Goal: Task Accomplishment & Management: Manage account settings

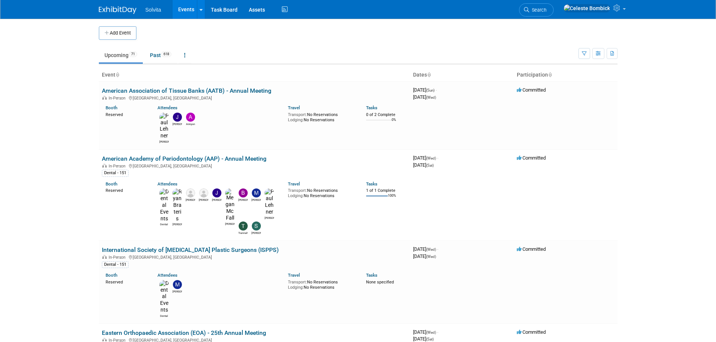
click at [112, 12] on img at bounding box center [118, 10] width 38 height 8
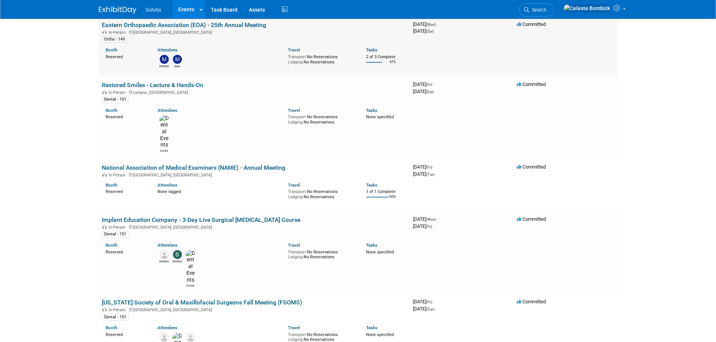
scroll to position [338, 0]
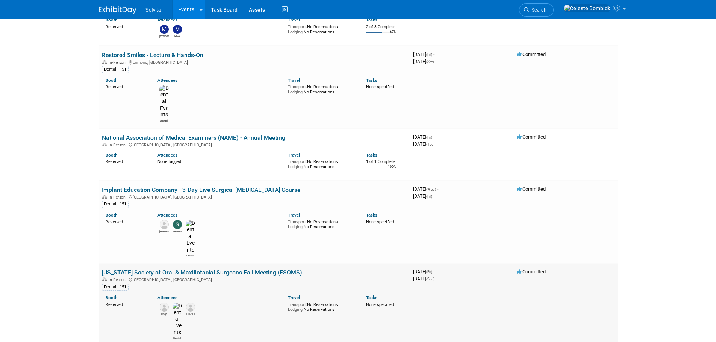
click at [194, 269] on link "[US_STATE] Society of Oral & Maxillofacial Surgeons Fall Meeting (FSOMS)" at bounding box center [202, 272] width 200 height 7
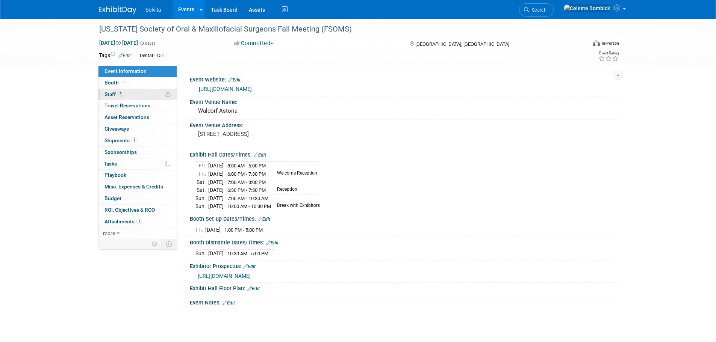
click at [147, 93] on link "3 Staff 3" at bounding box center [137, 94] width 78 height 11
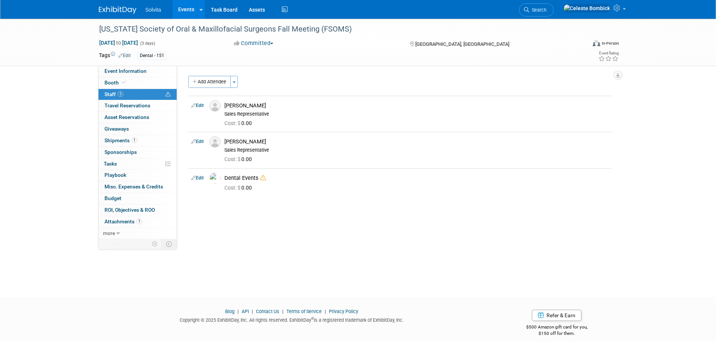
click at [124, 9] on img at bounding box center [118, 10] width 38 height 8
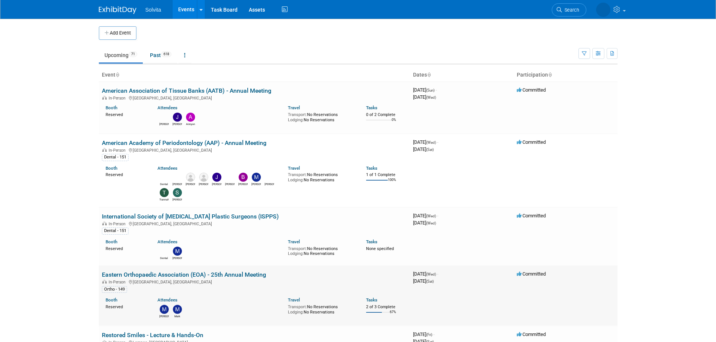
click at [188, 279] on td "Eastern Orthopaedic Association (EOA) - 25th Annual Meeting In-Person Naples, F…" at bounding box center [254, 296] width 311 height 60
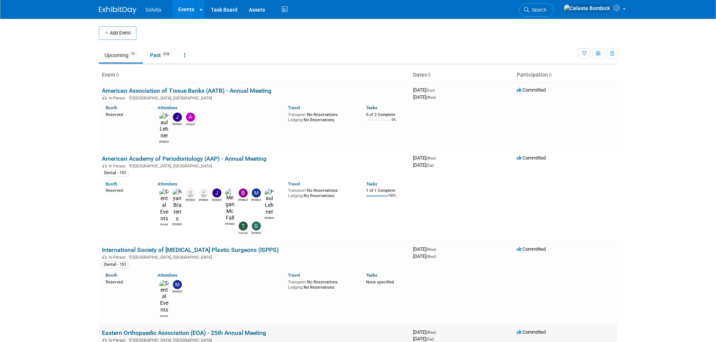
click at [188, 330] on link "Eastern Orthopaedic Association (EOA) - 25th Annual Meeting" at bounding box center [184, 333] width 164 height 7
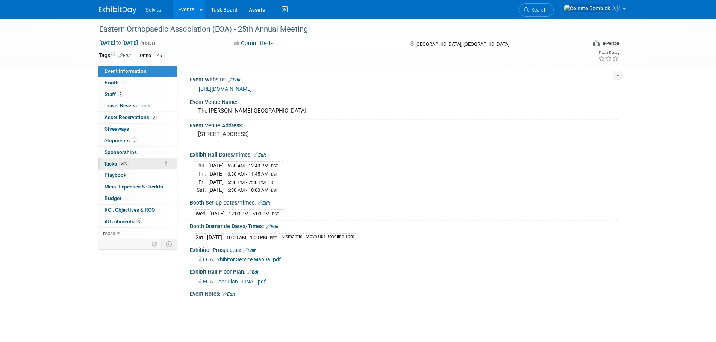
click at [113, 161] on span "Tasks 67%" at bounding box center [116, 164] width 25 height 6
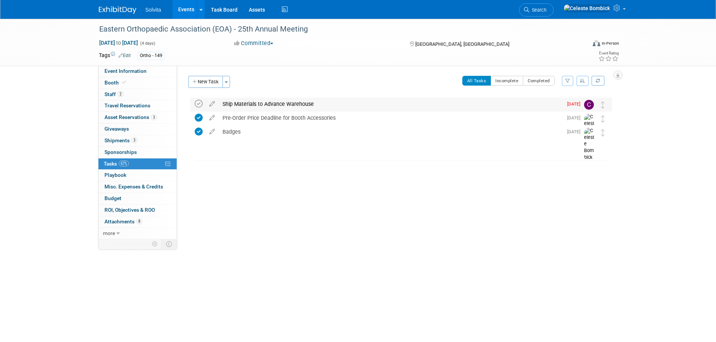
click at [197, 103] on icon at bounding box center [199, 104] width 8 height 8
click at [112, 144] on link "3 Shipments 3" at bounding box center [137, 140] width 78 height 11
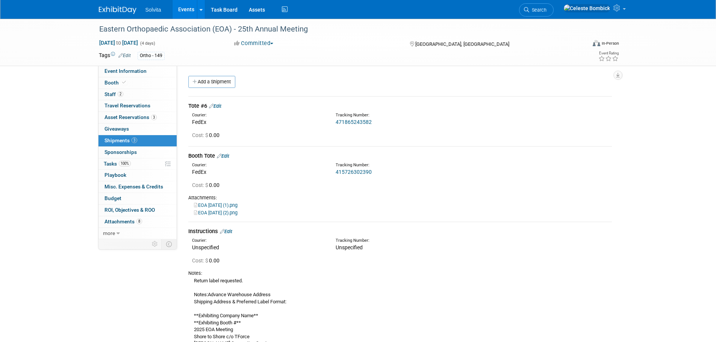
click at [344, 171] on link "415726302390" at bounding box center [354, 172] width 36 height 6
click at [347, 119] on link "471865243582" at bounding box center [354, 122] width 36 height 6
click at [218, 203] on link "EOA [DATE] (1).png" at bounding box center [216, 206] width 44 height 6
click at [342, 172] on link "415726302390" at bounding box center [354, 172] width 36 height 6
click at [227, 212] on link "EOA [DATE] (2).png" at bounding box center [216, 213] width 44 height 6
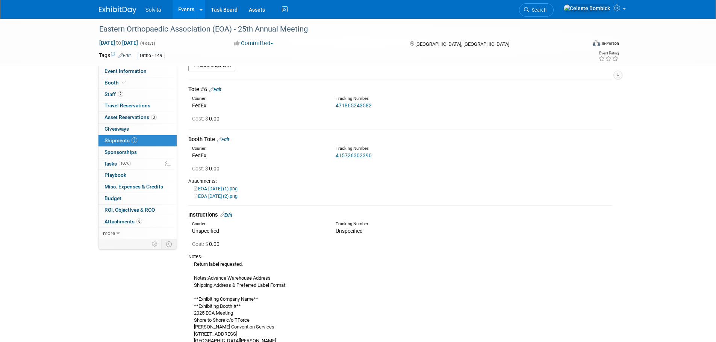
scroll to position [49, 0]
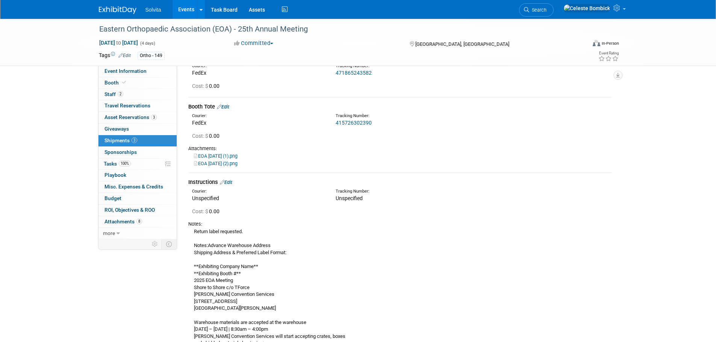
drag, startPoint x: 377, startPoint y: 126, endPoint x: 332, endPoint y: 113, distance: 47.2
click at [332, 113] on div "Tracking Number: 415726302390" at bounding box center [420, 120] width 180 height 14
click at [337, 114] on div "Tracking Number:" at bounding box center [420, 116] width 168 height 6
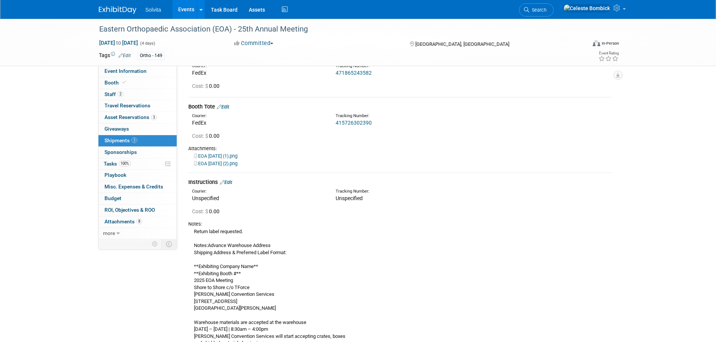
click at [346, 148] on div "Attachments:" at bounding box center [400, 148] width 424 height 7
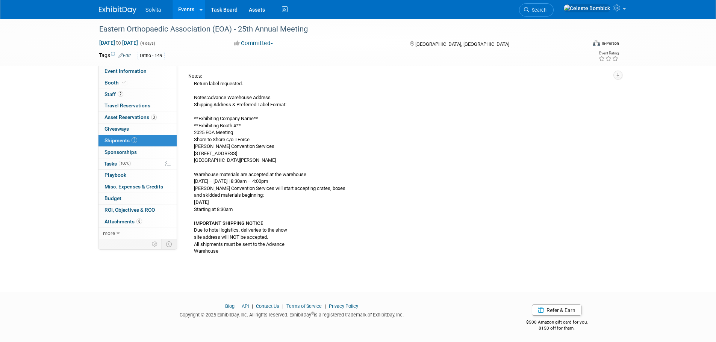
scroll to position [124, 0]
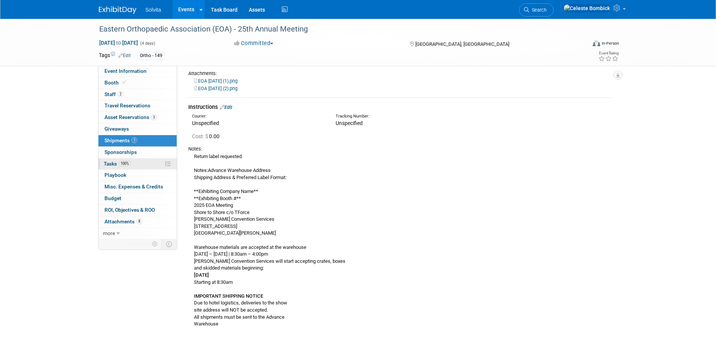
click at [109, 164] on span "Tasks 100%" at bounding box center [117, 164] width 27 height 6
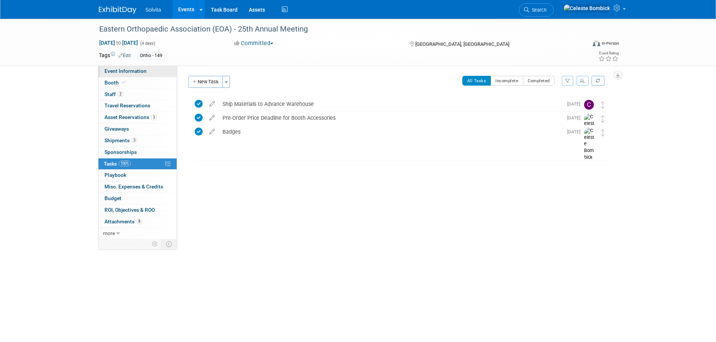
click at [109, 72] on span "Event Information" at bounding box center [125, 71] width 42 height 6
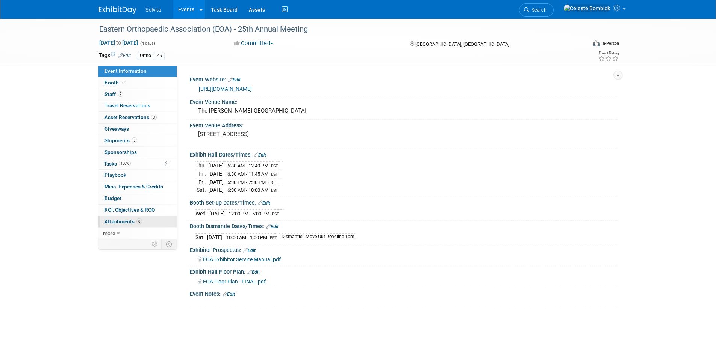
click at [115, 218] on link "8 Attachments 8" at bounding box center [137, 221] width 78 height 11
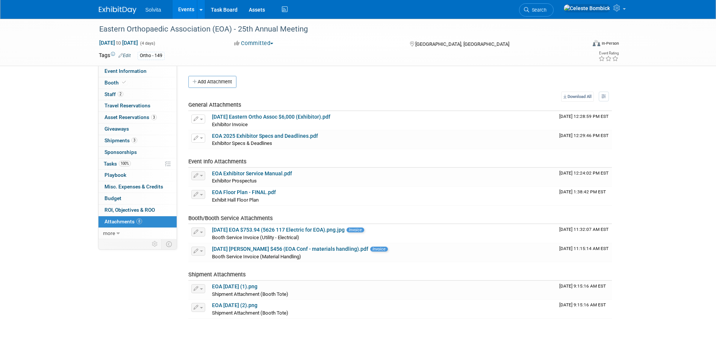
scroll to position [65, 0]
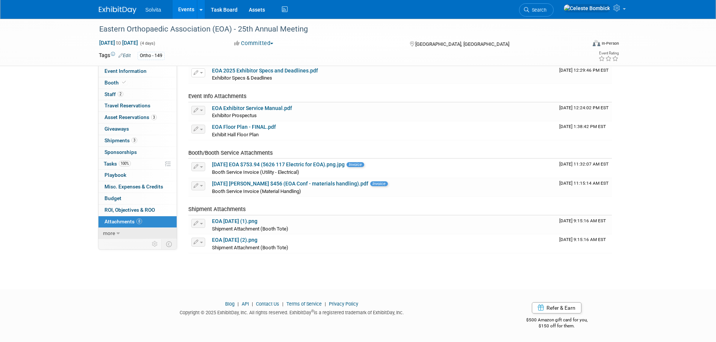
click at [101, 234] on link "more" at bounding box center [137, 233] width 78 height 11
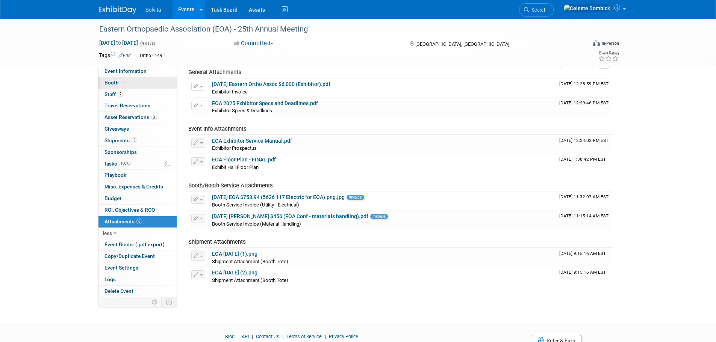
scroll to position [0, 0]
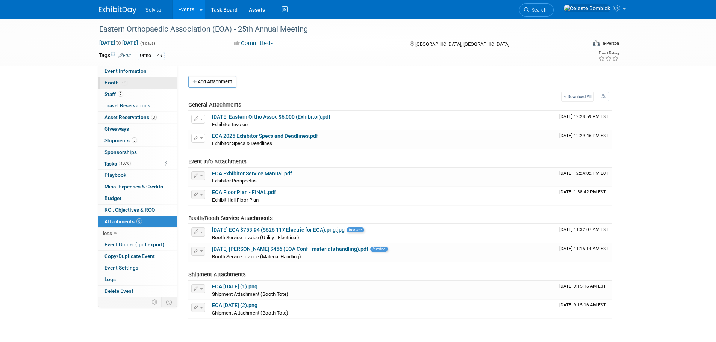
click at [109, 85] on span "Booth" at bounding box center [115, 83] width 23 height 6
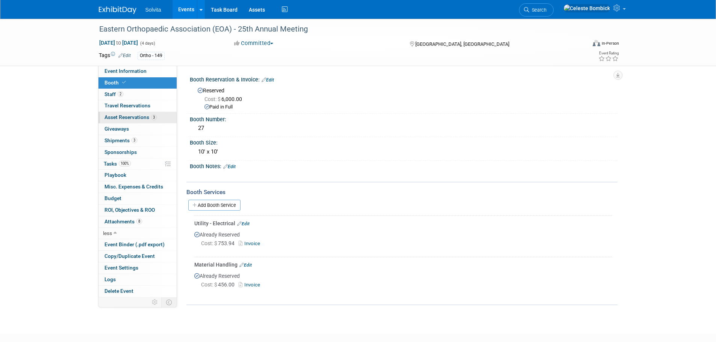
click at [115, 116] on span "Asset Reservations 3" at bounding box center [130, 117] width 52 height 6
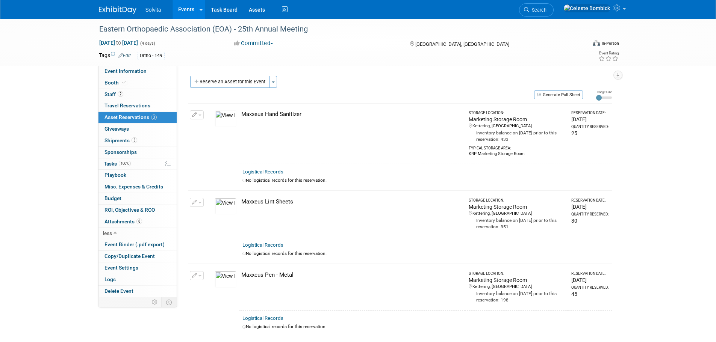
click at [102, 17] on div "Solvita Events Add Event Bulk Upload Events Shareable Event Boards Recently Vie…" at bounding box center [358, 9] width 519 height 19
click at [111, 11] on img at bounding box center [118, 10] width 38 height 8
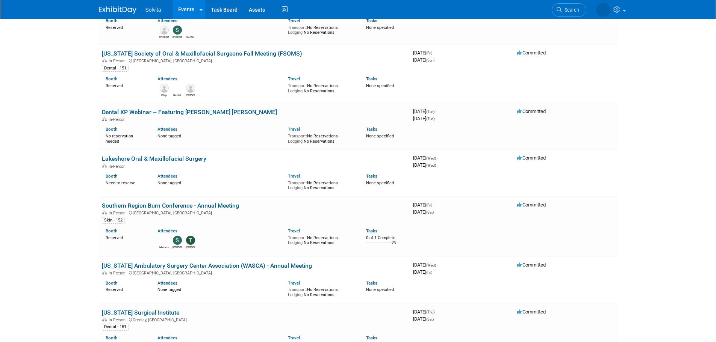
scroll to position [451, 0]
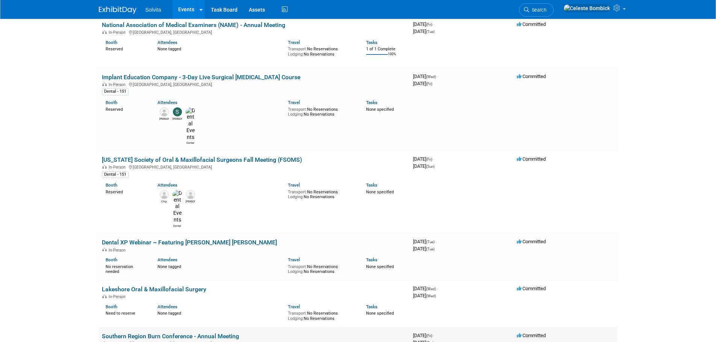
click at [171, 333] on link "Southern Region Burn Conference - Annual Meeting" at bounding box center [170, 336] width 137 height 7
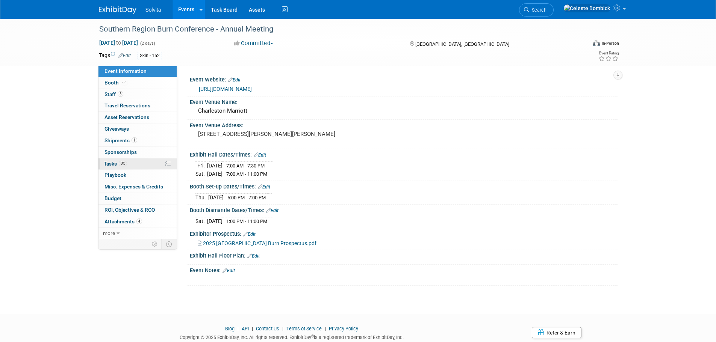
click at [111, 162] on span "Tasks 0%" at bounding box center [115, 164] width 23 height 6
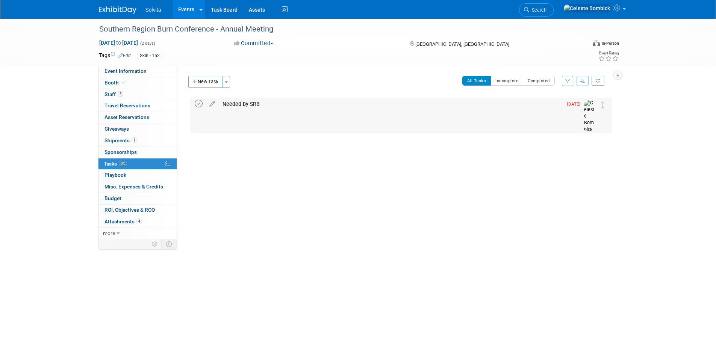
click at [198, 103] on icon at bounding box center [199, 104] width 8 height 8
click at [129, 80] on link "Booth" at bounding box center [137, 82] width 78 height 11
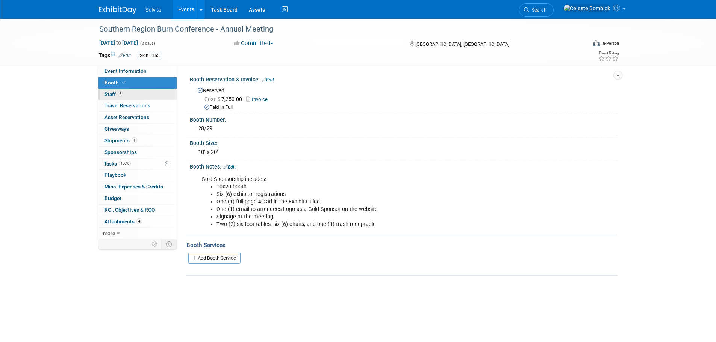
click at [136, 95] on link "3 Staff 3" at bounding box center [137, 94] width 78 height 11
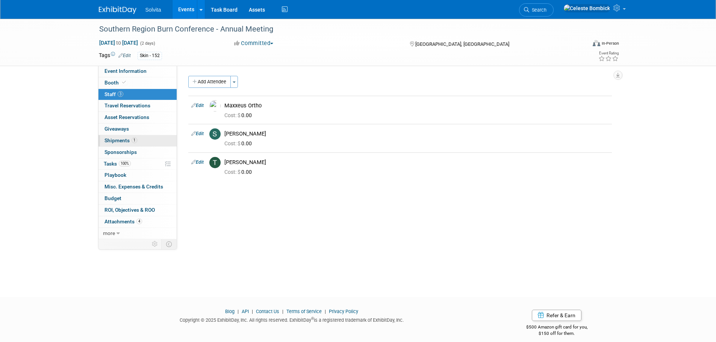
click at [145, 142] on link "1 Shipments 1" at bounding box center [137, 140] width 78 height 11
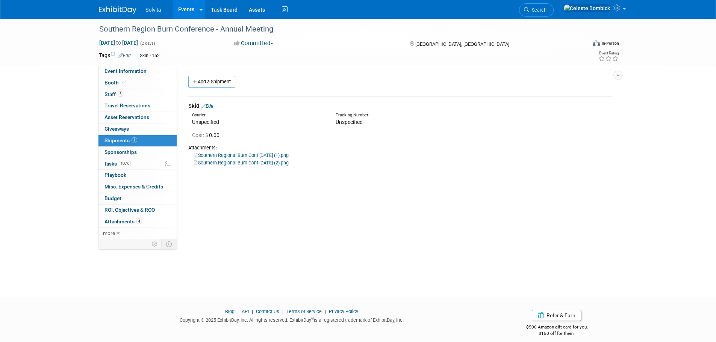
click at [346, 120] on span "Unspecified" at bounding box center [349, 122] width 27 height 6
click at [286, 189] on div "Event Website: Edit https://sma.org/southern-region-burn/ Event Venue Name: Cha…" at bounding box center [397, 153] width 441 height 174
click at [263, 150] on div "Attachments:" at bounding box center [400, 148] width 424 height 7
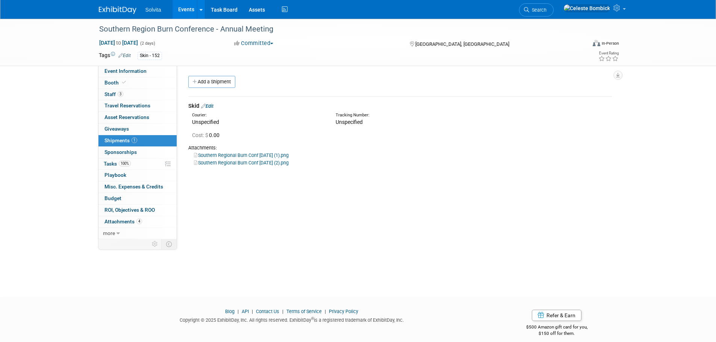
click at [262, 153] on link "Southern Regional Burn Conf 10.07.25 (1).png" at bounding box center [241, 156] width 95 height 6
click at [224, 163] on link "Southern Regional Burn Conf 10.07.25 (2).png" at bounding box center [241, 163] width 95 height 6
click at [286, 220] on div "Event Website: Edit https://sma.org/southern-region-burn/ Event Venue Name: Cha…" at bounding box center [397, 153] width 441 height 174
click at [104, 4] on link at bounding box center [122, 6] width 47 height 6
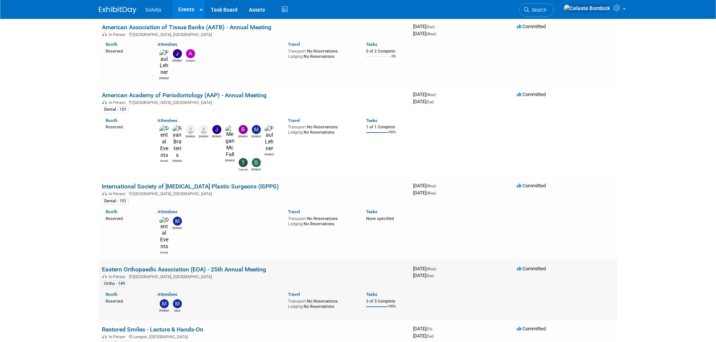
scroll to position [75, 0]
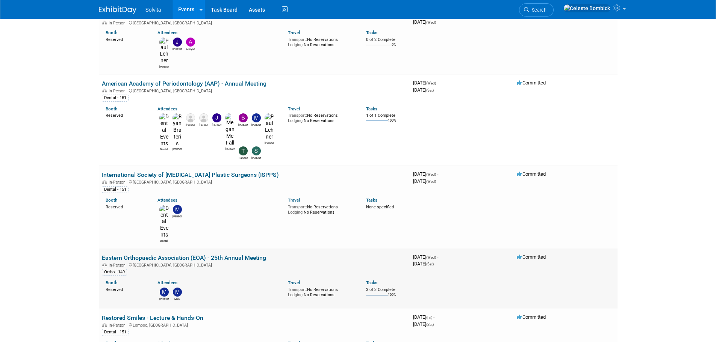
click at [163, 254] on link "Eastern Orthopaedic Association (EOA) - 25th Annual Meeting" at bounding box center [184, 257] width 164 height 7
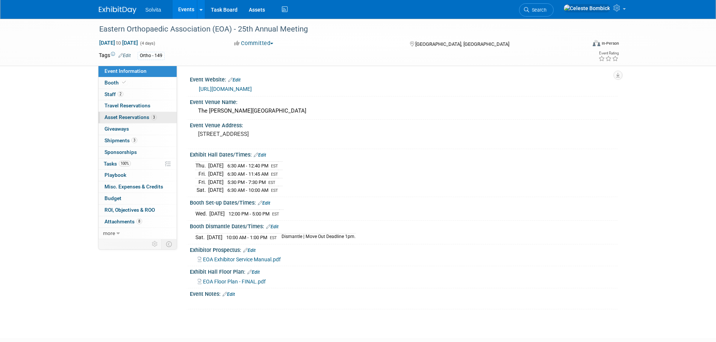
click at [136, 117] on span "Asset Reservations 3" at bounding box center [130, 117] width 52 height 6
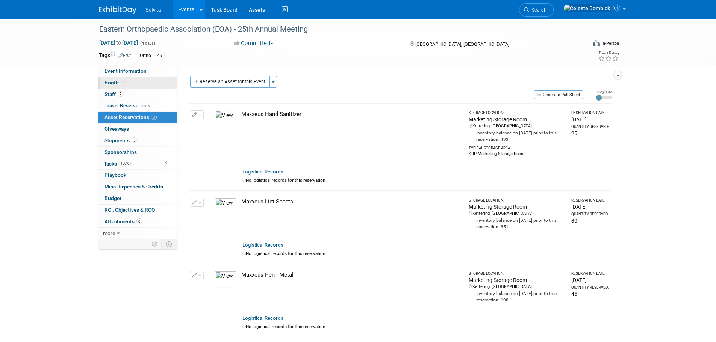
click at [126, 79] on link "Booth" at bounding box center [137, 82] width 78 height 11
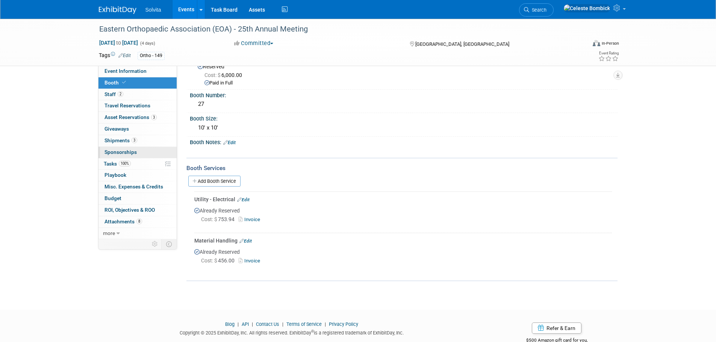
scroll to position [38, 0]
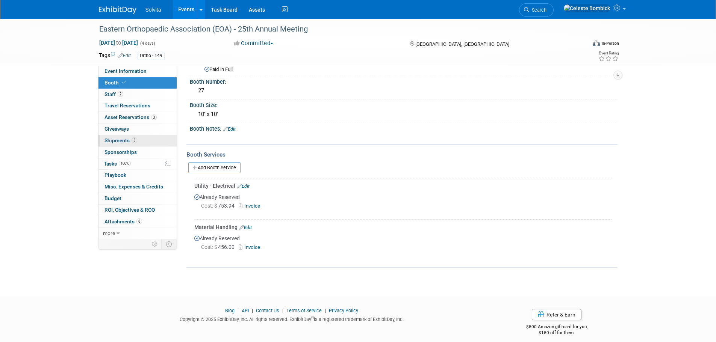
click at [142, 140] on link "3 Shipments 3" at bounding box center [137, 140] width 78 height 11
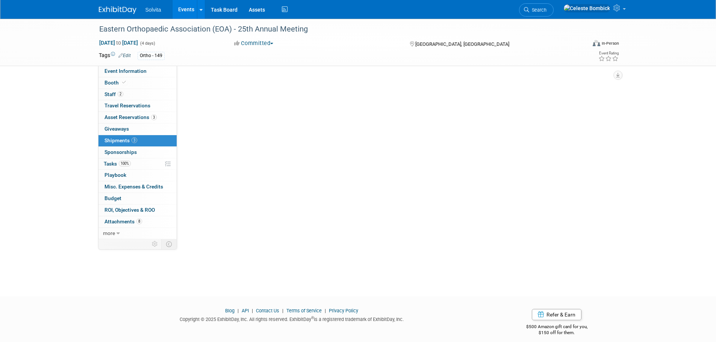
scroll to position [0, 0]
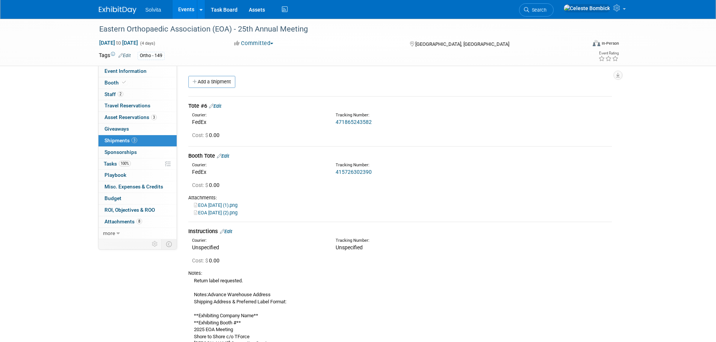
drag, startPoint x: 378, startPoint y: 171, endPoint x: 306, endPoint y: 166, distance: 73.1
click at [306, 166] on div "Courier: FedEx Tracking Number: 415726302390" at bounding box center [400, 168] width 435 height 16
click at [315, 180] on div "Cost: $ 0.00" at bounding box center [400, 185] width 435 height 12
click at [302, 188] on div "Cost: $ 0.00" at bounding box center [402, 186] width 420 height 8
click at [356, 173] on link "415726302390" at bounding box center [354, 172] width 36 height 6
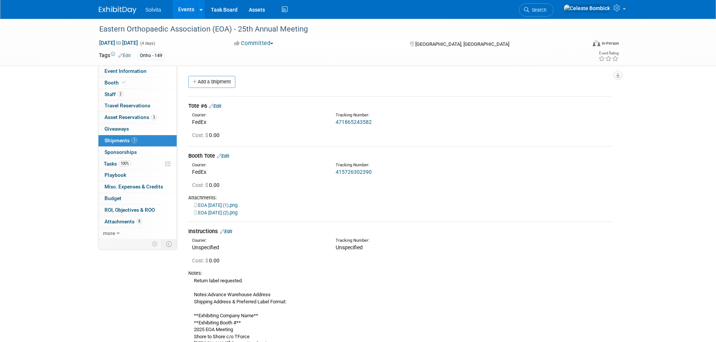
click at [233, 154] on div "Booth Tote Edit" at bounding box center [400, 156] width 424 height 8
click at [229, 154] on link "Edit" at bounding box center [223, 156] width 12 height 6
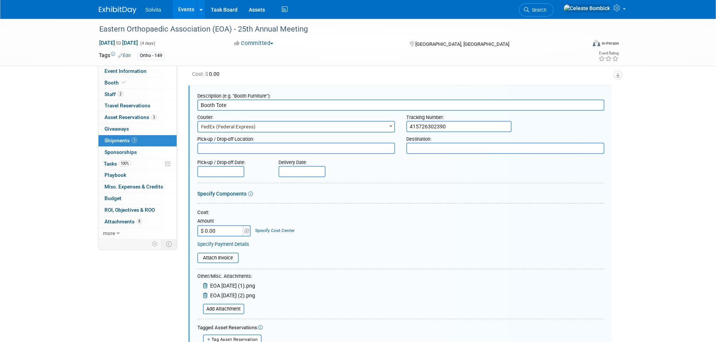
drag, startPoint x: 414, startPoint y: 127, endPoint x: 303, endPoint y: 129, distance: 111.3
click at [304, 129] on div "Courier: 007EX 17 Post Service (17PostService) 2GO (Negros Navigation) 360 Lion…" at bounding box center [401, 122] width 418 height 22
paste input "8"
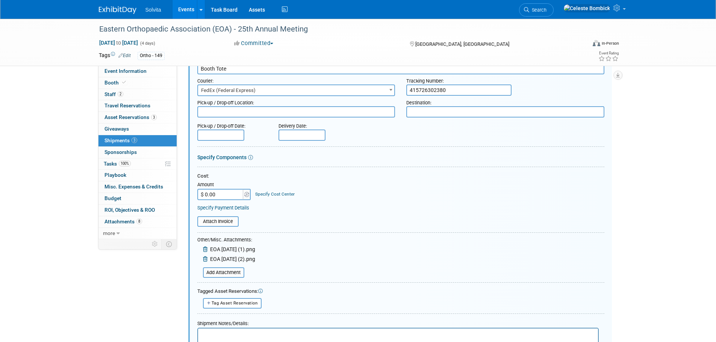
scroll to position [212, 0]
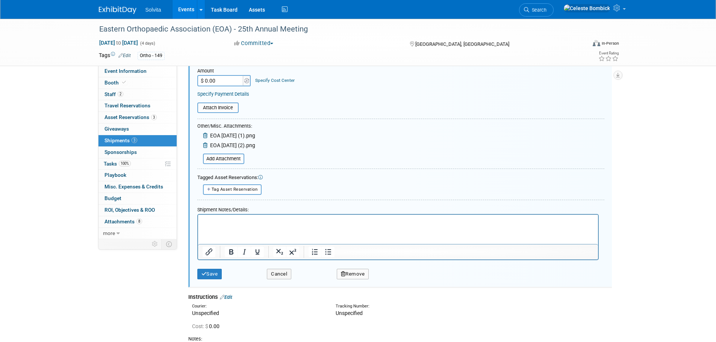
type input "415726302380"
click at [206, 268] on div "Save" at bounding box center [227, 271] width 70 height 15
click at [207, 273] on button "Save" at bounding box center [209, 274] width 25 height 11
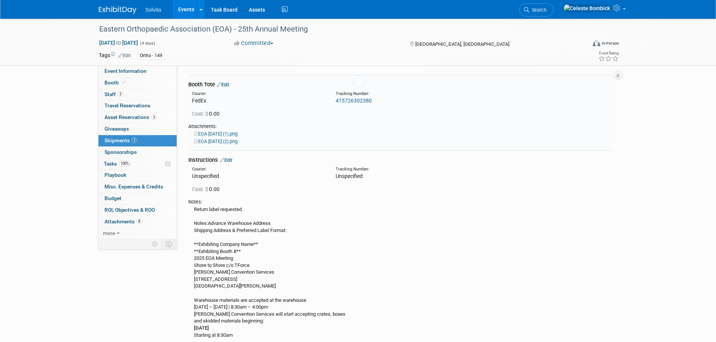
scroll to position [61, 0]
